Goal: Find specific page/section: Find specific page/section

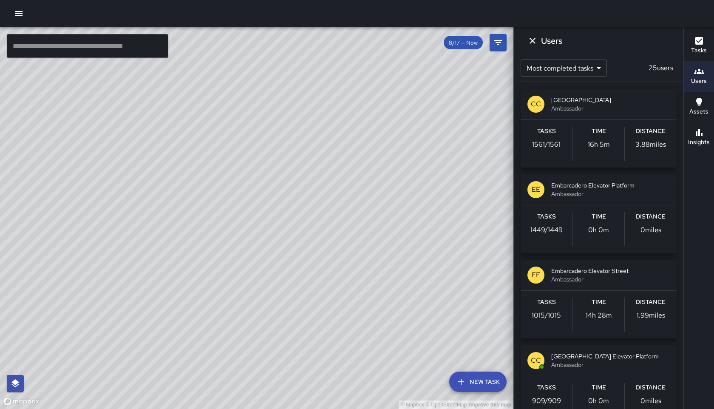
scroll to position [744, 0]
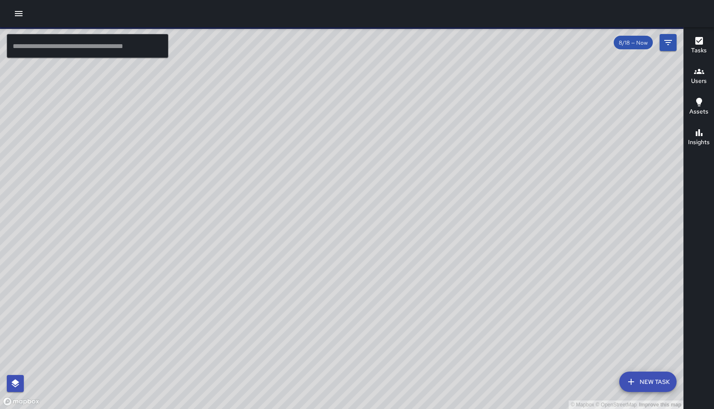
click at [696, 77] on h6 "Users" at bounding box center [699, 81] width 16 height 9
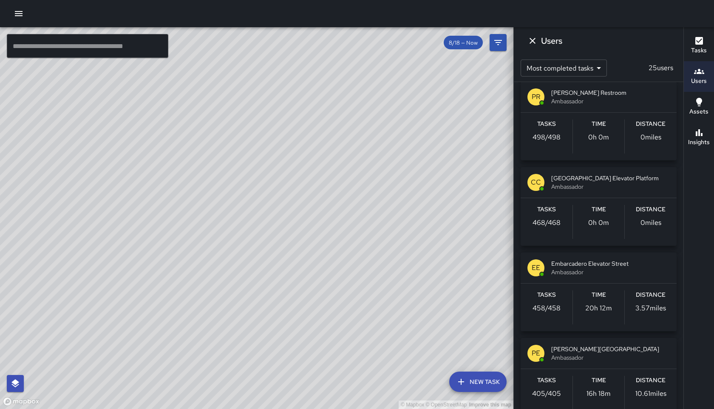
scroll to position [171, 0]
